Goal: Navigation & Orientation: Understand site structure

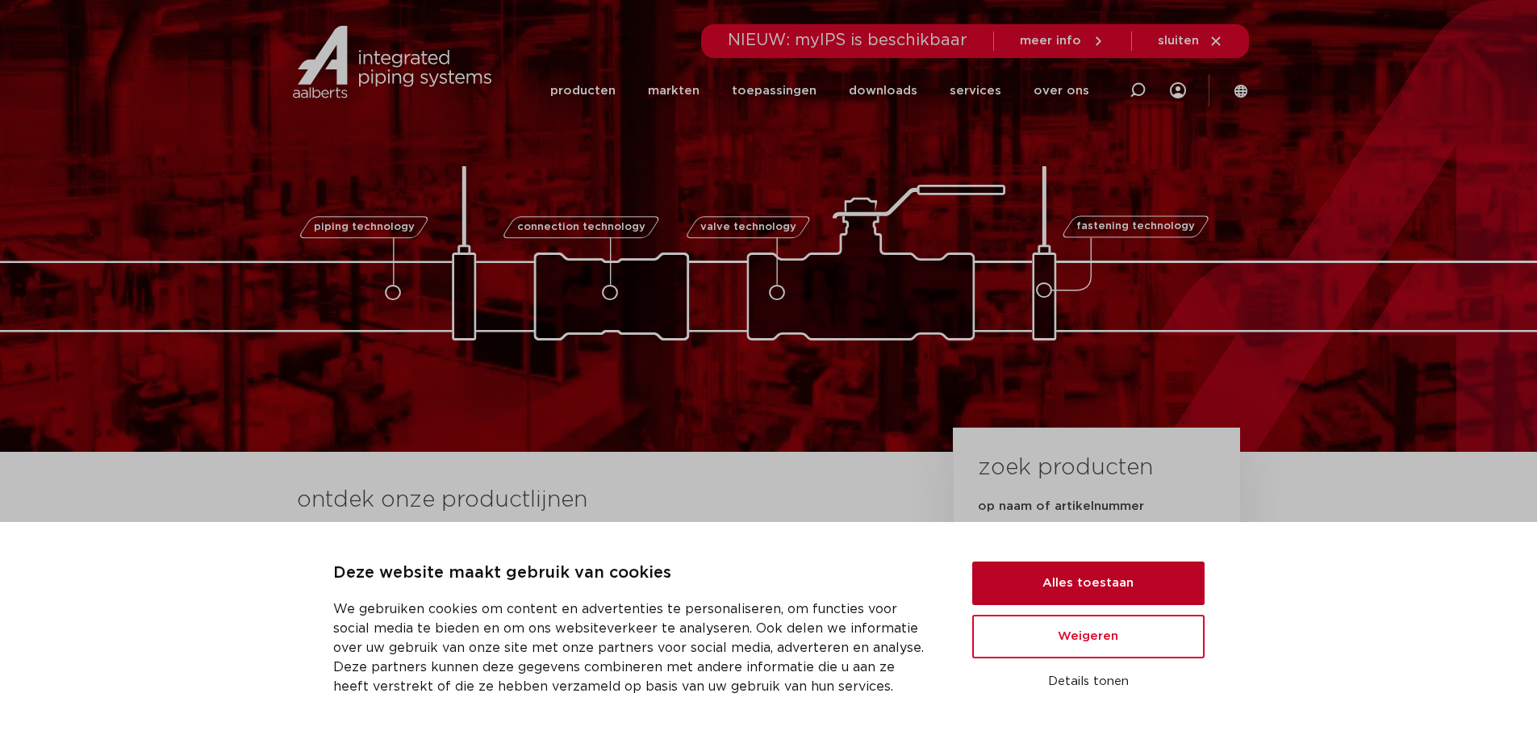
click at [1091, 576] on button "Alles toestaan" at bounding box center [1088, 584] width 232 height 44
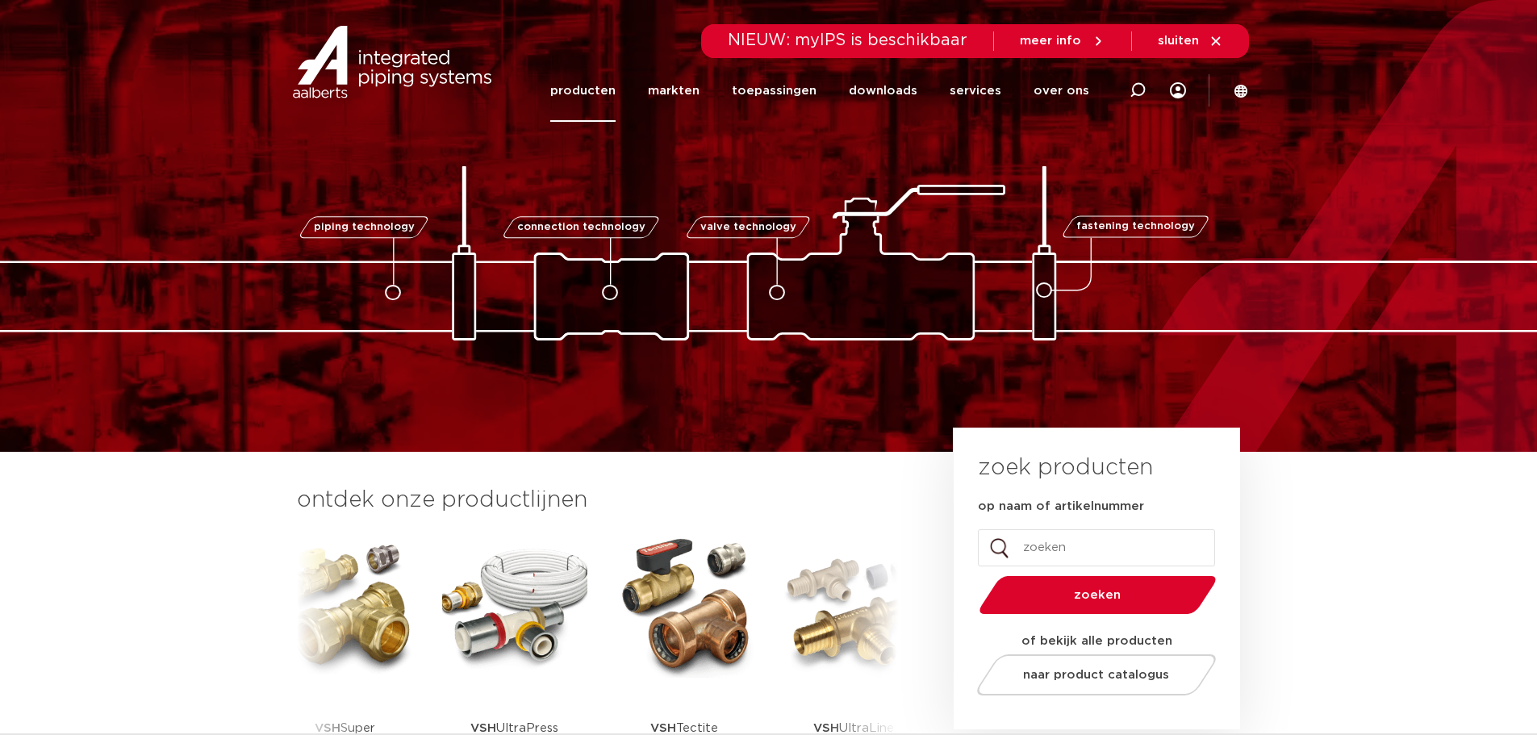
click at [607, 86] on link "producten" at bounding box center [582, 91] width 65 height 62
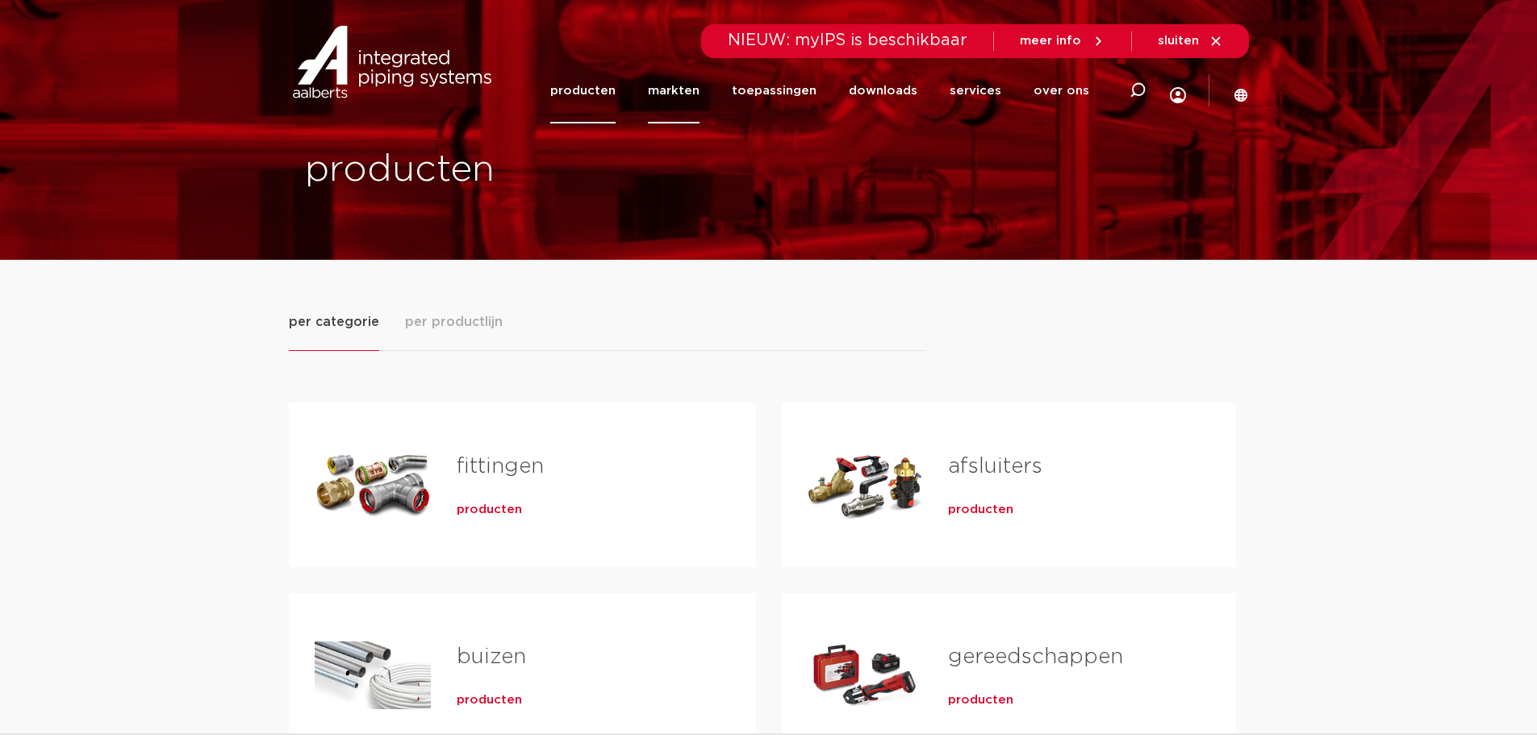
click at [691, 92] on link "markten" at bounding box center [674, 90] width 52 height 65
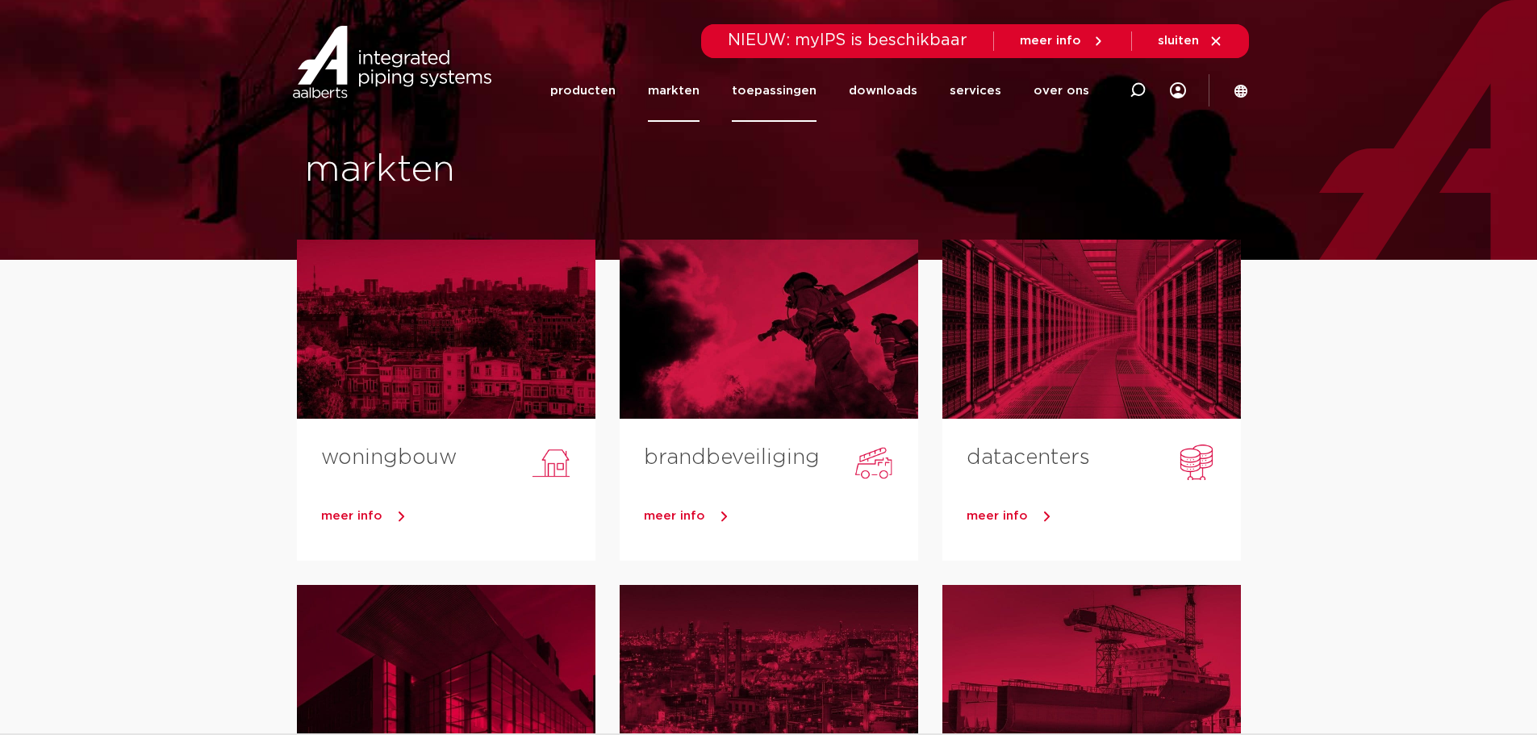
click at [786, 92] on link "toepassingen" at bounding box center [774, 91] width 85 height 62
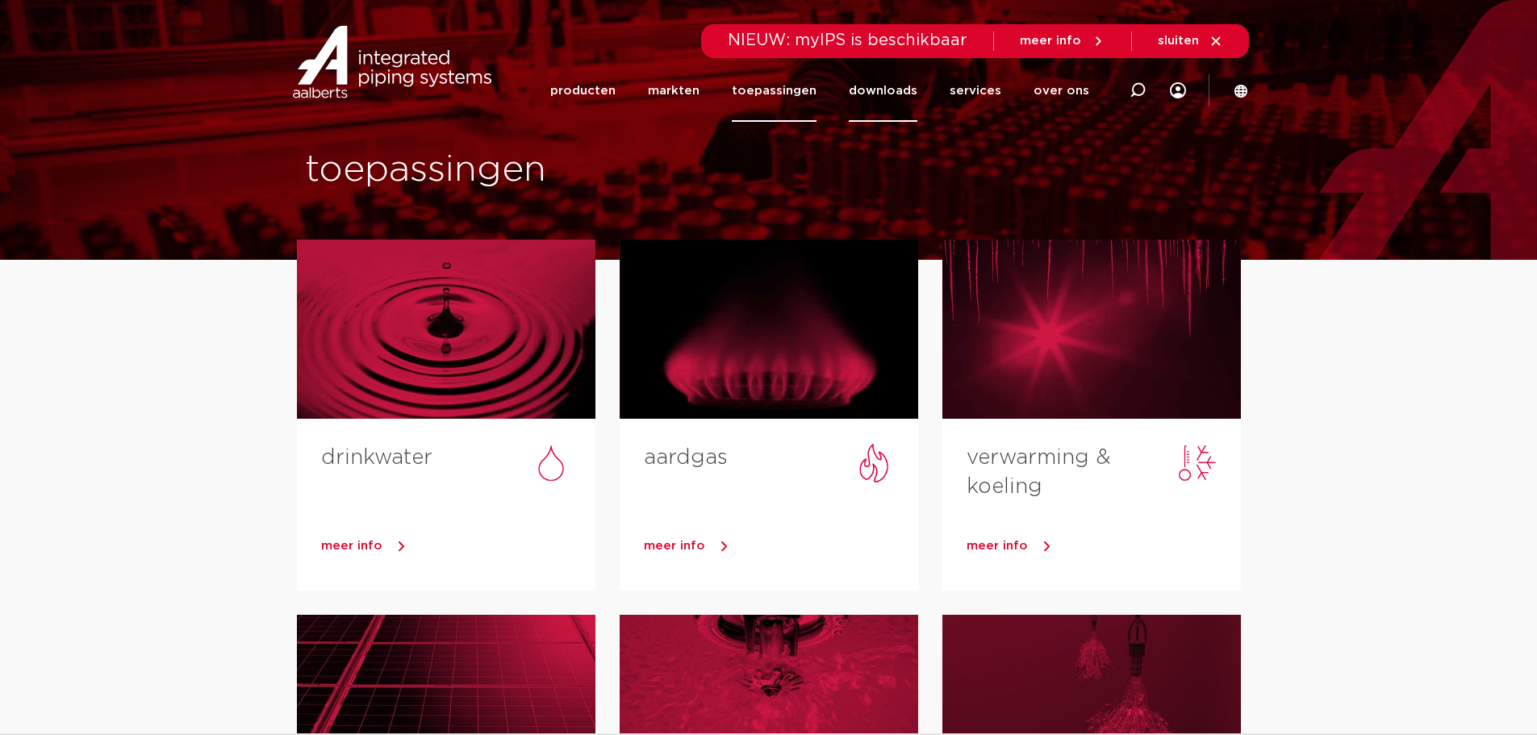
click at [907, 93] on link "downloads" at bounding box center [883, 91] width 69 height 62
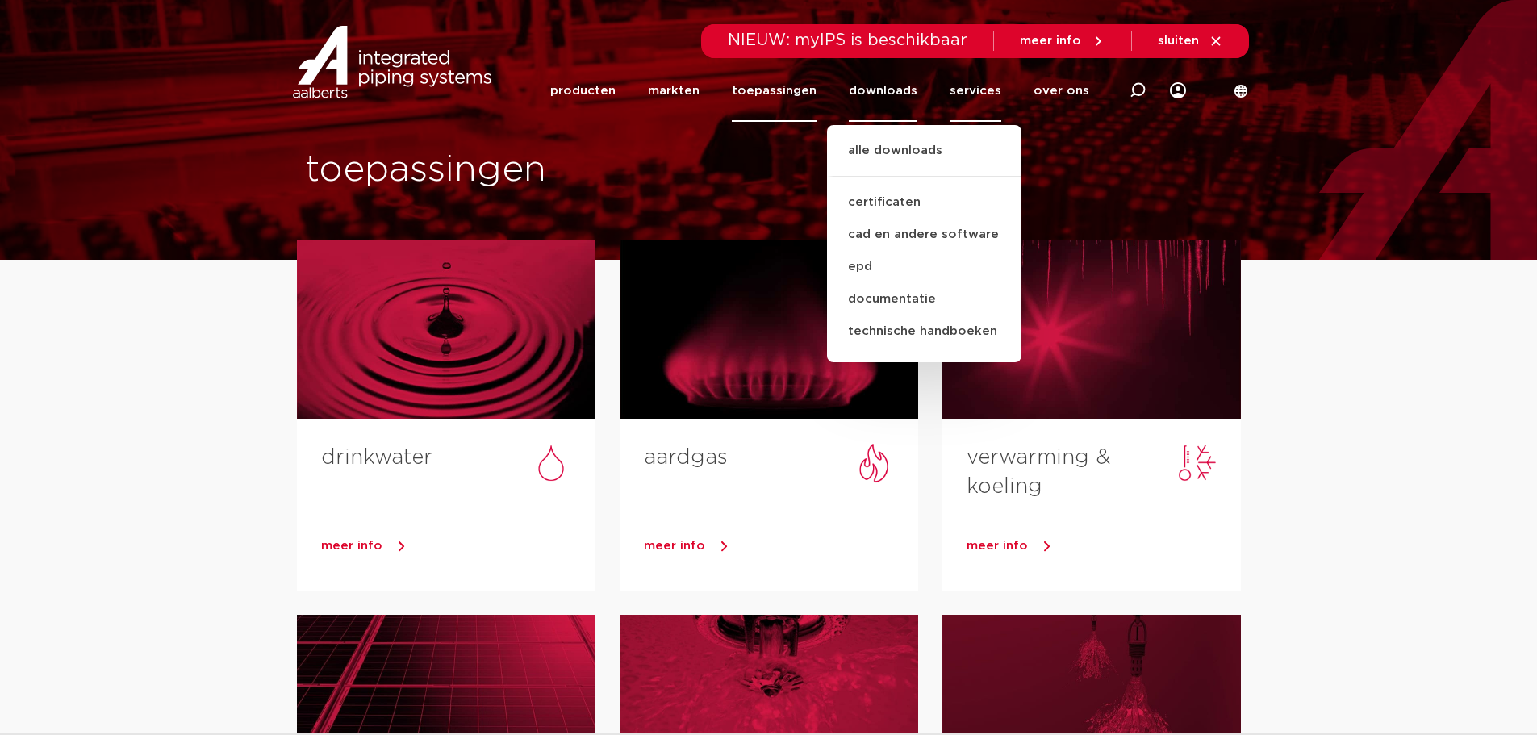
click at [975, 90] on link "services" at bounding box center [976, 91] width 52 height 62
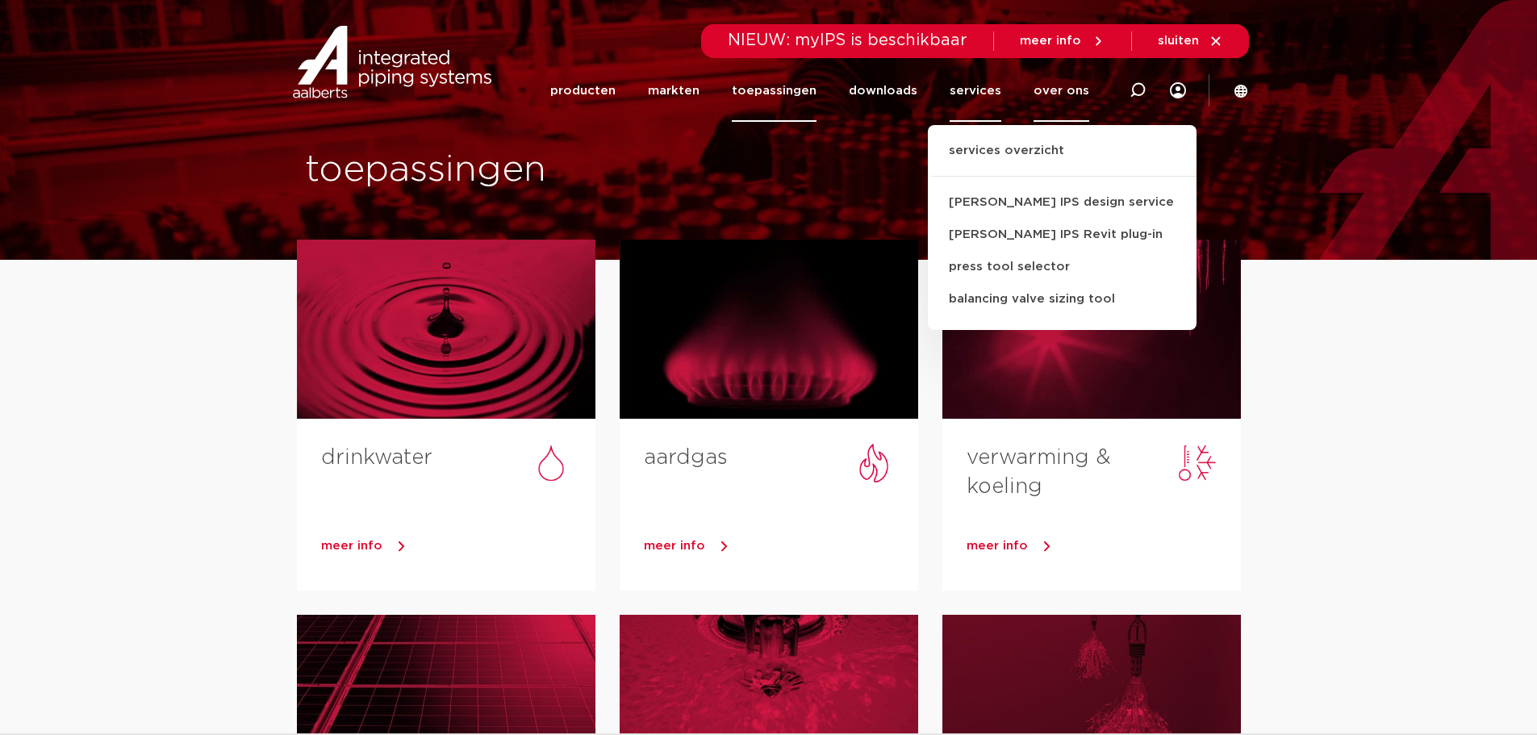
click at [1052, 90] on link "over ons" at bounding box center [1062, 91] width 56 height 62
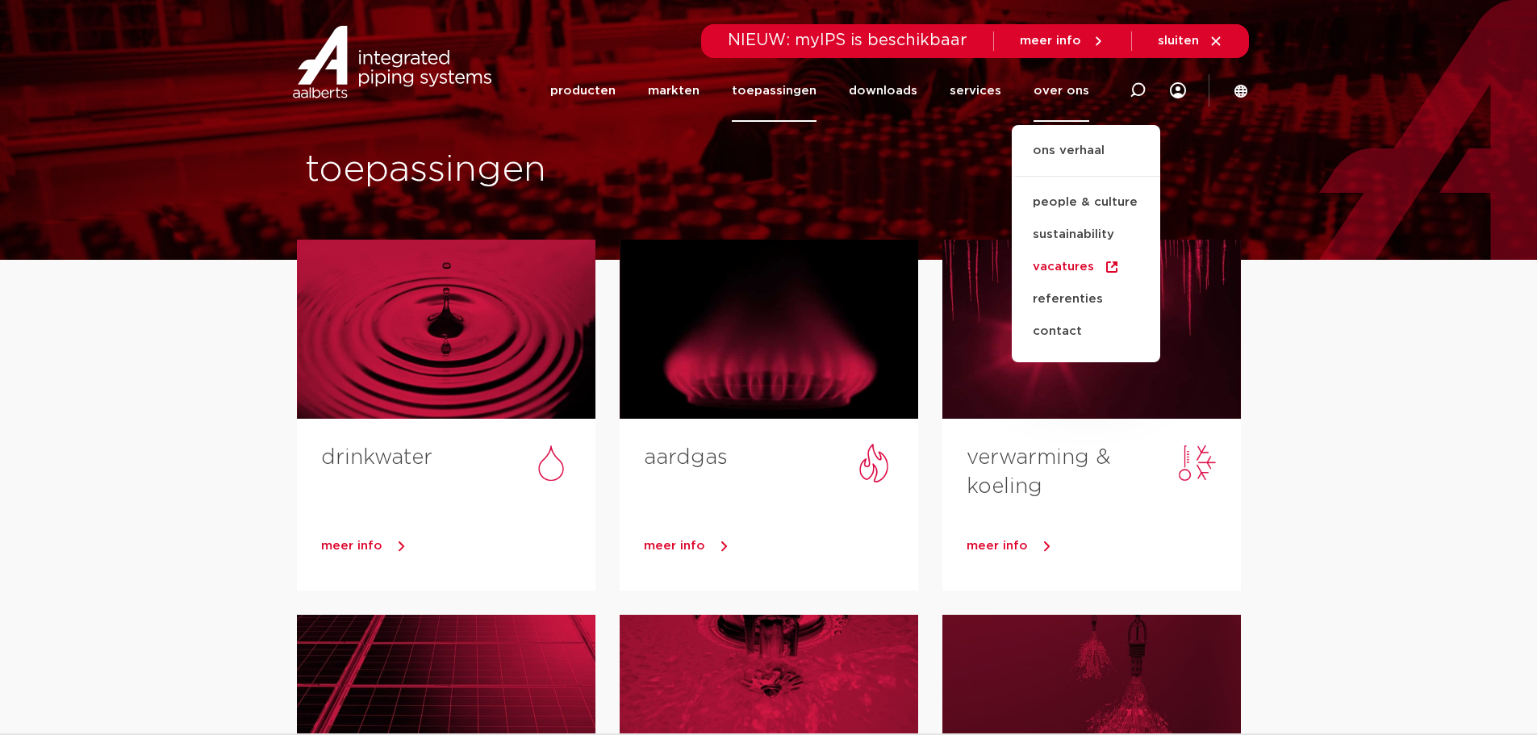
click at [1077, 265] on link "vacatures" at bounding box center [1086, 267] width 148 height 32
